Goal: Task Accomplishment & Management: Manage account settings

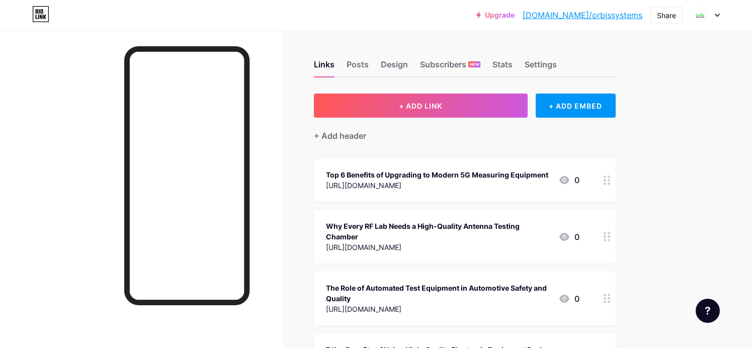
click at [577, 10] on link "[DOMAIN_NAME]/orbissystems" at bounding box center [582, 15] width 120 height 12
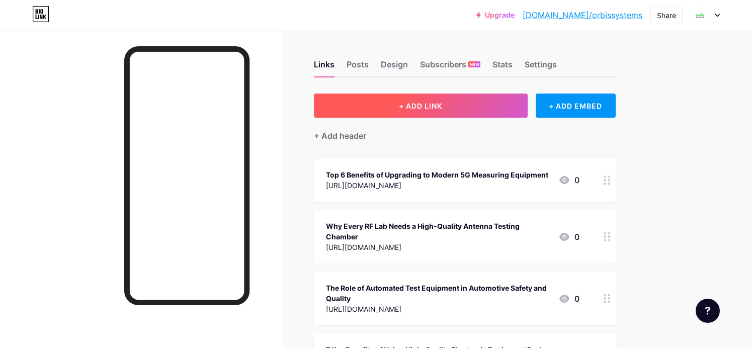
click at [445, 97] on button "+ ADD LINK" at bounding box center [421, 106] width 214 height 24
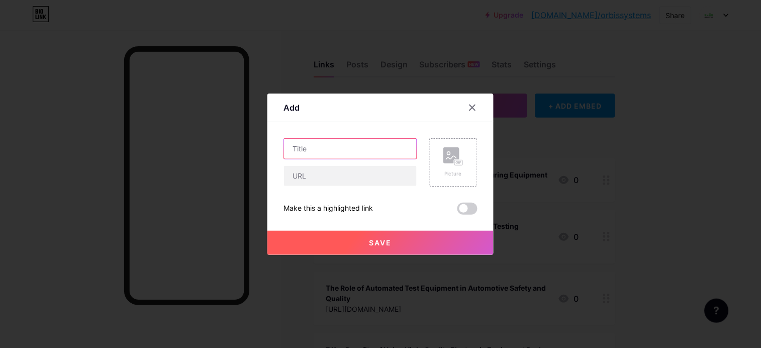
click at [366, 161] on div at bounding box center [351, 162] width 134 height 48
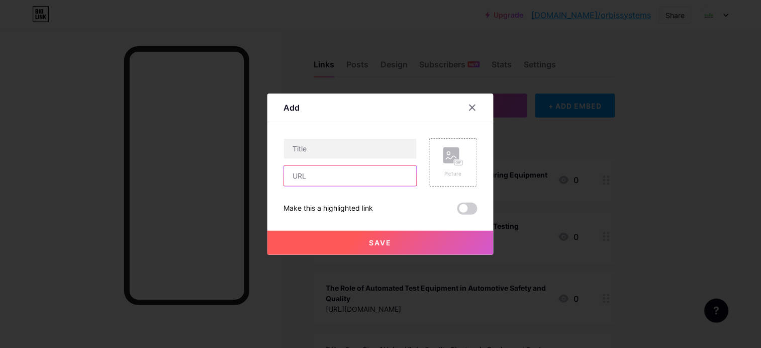
click at [360, 168] on input "text" at bounding box center [350, 176] width 133 height 20
paste input "[URL][DOMAIN_NAME][PERSON_NAME]"
type input "[URL][DOMAIN_NAME][PERSON_NAME]"
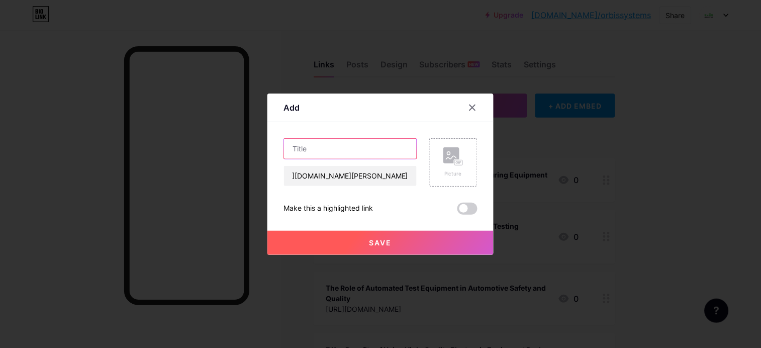
click at [360, 151] on input "text" at bounding box center [350, 149] width 133 height 20
paste input "How Antenna Testing [PERSON_NAME] Help Meet Global Compliance Standards"
type input "How Antenna Testing [PERSON_NAME] Help Meet Global Compliance Standards"
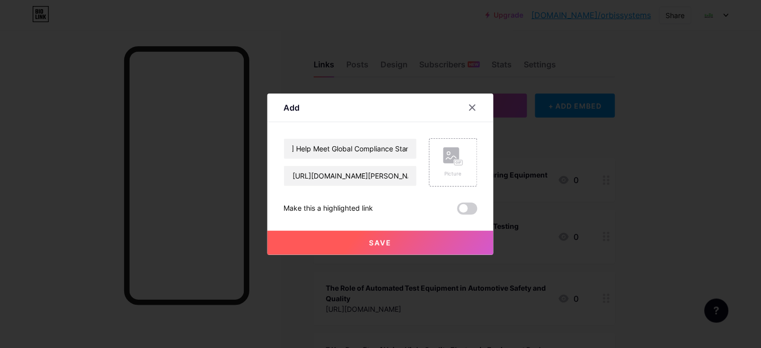
click at [382, 239] on span "Save" at bounding box center [381, 242] width 23 height 9
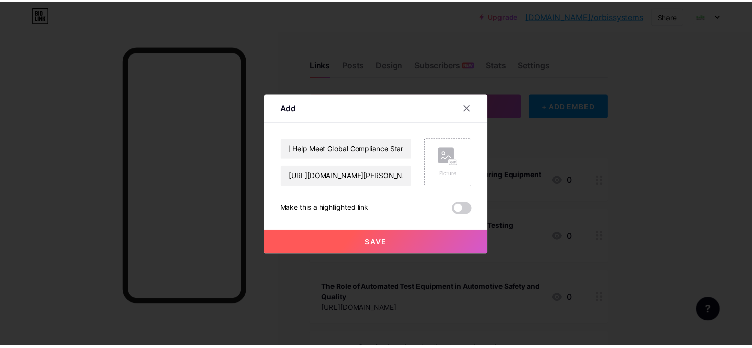
scroll to position [0, 0]
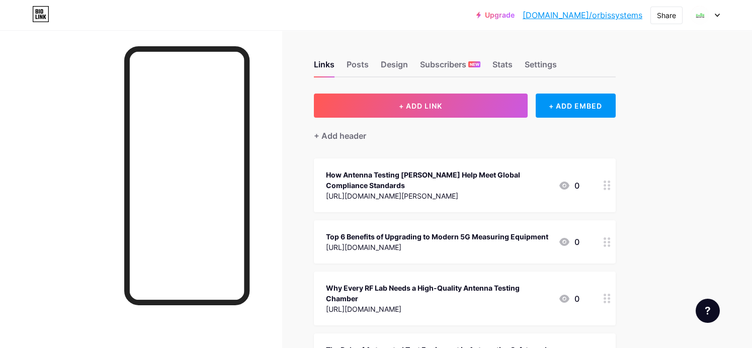
click at [612, 13] on link "[DOMAIN_NAME]/orbissystems" at bounding box center [582, 15] width 120 height 12
